Goal: Information Seeking & Learning: Learn about a topic

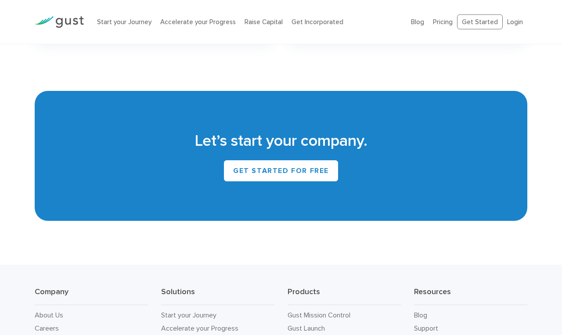
scroll to position [3816, 0]
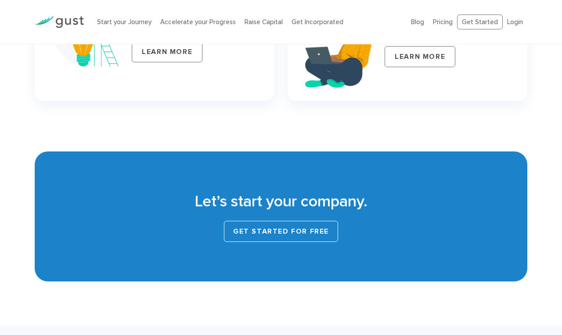
click at [272, 239] on link "Get Started for Free" at bounding box center [281, 231] width 114 height 21
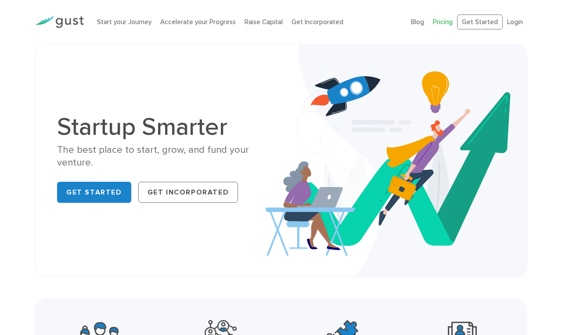
click at [450, 20] on link "Pricing" at bounding box center [443, 22] width 20 height 8
